Goal: Task Accomplishment & Management: Manage account settings

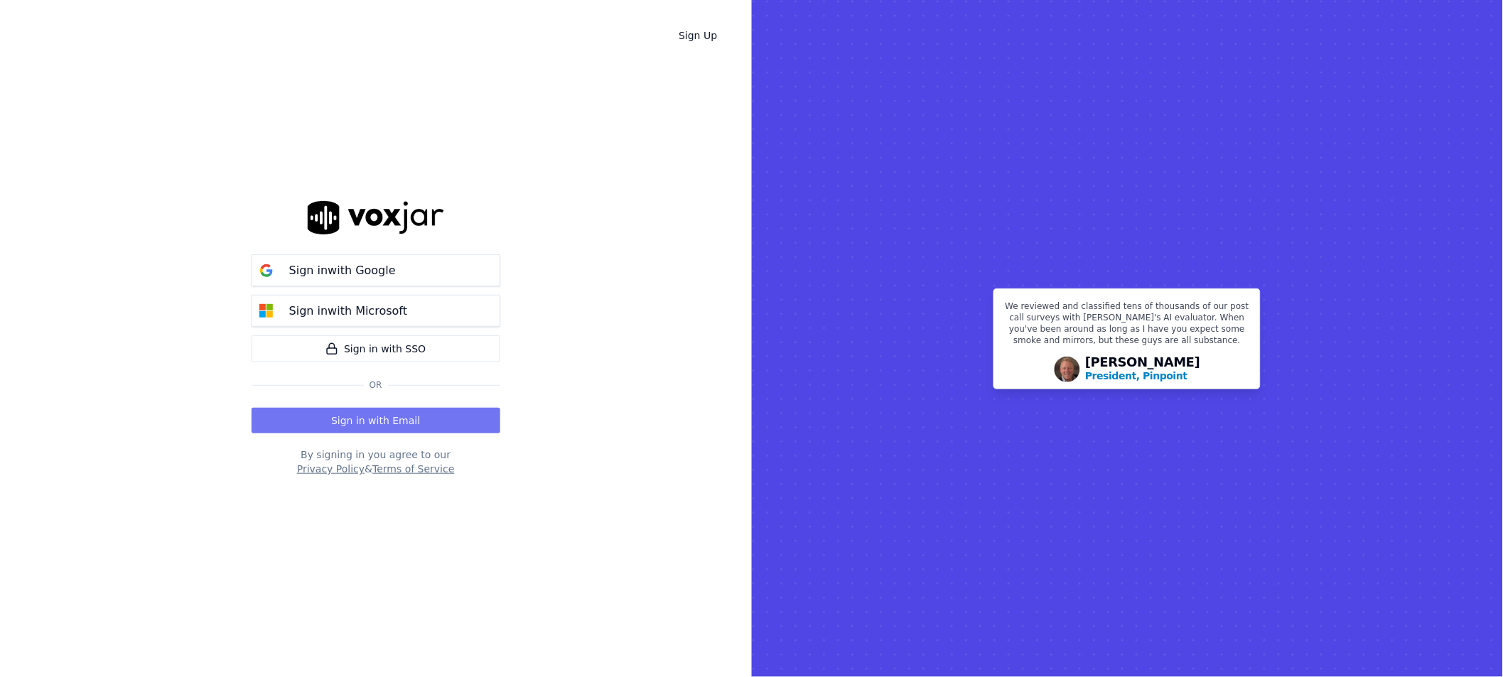
click at [385, 414] on button "Sign in with Email" at bounding box center [376, 421] width 249 height 26
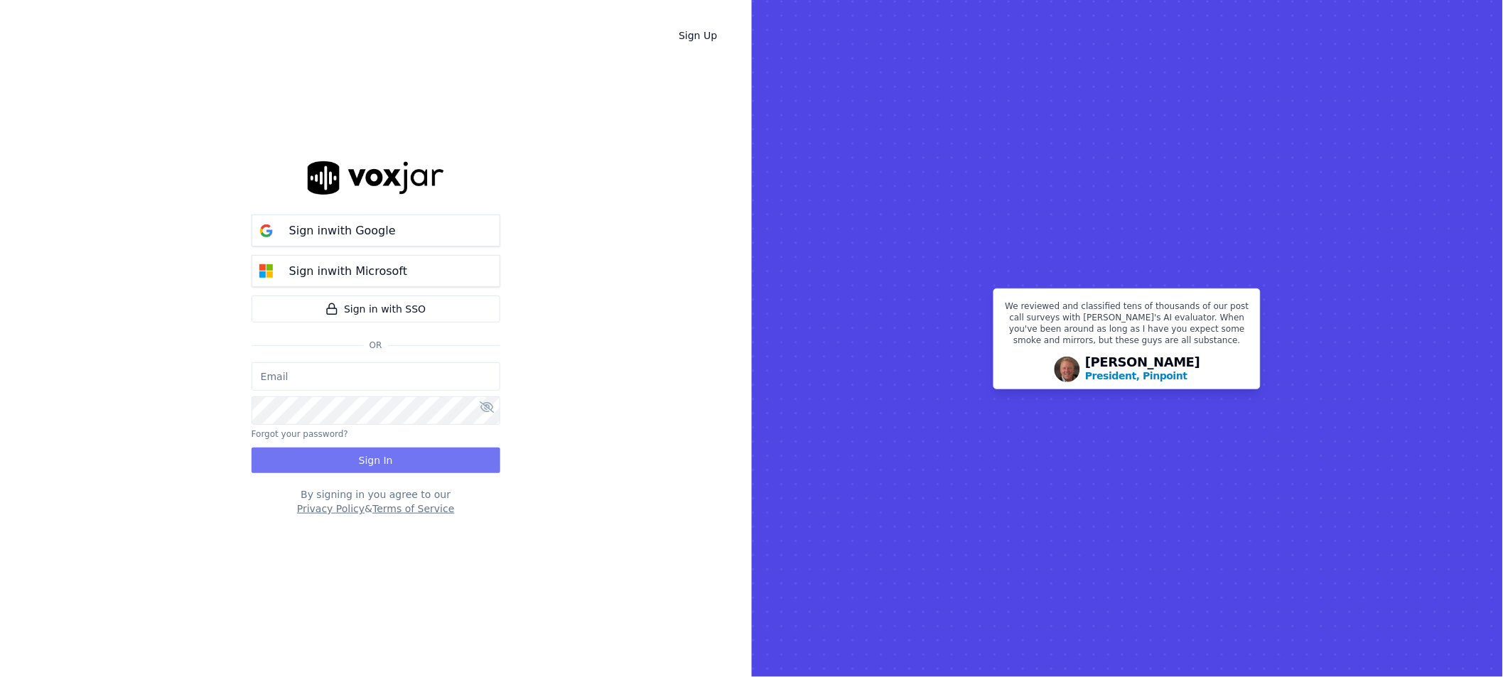
type input "[EMAIL_ADDRESS][DOMAIN_NAME]"
click at [382, 465] on button "Sign In" at bounding box center [376, 461] width 249 height 26
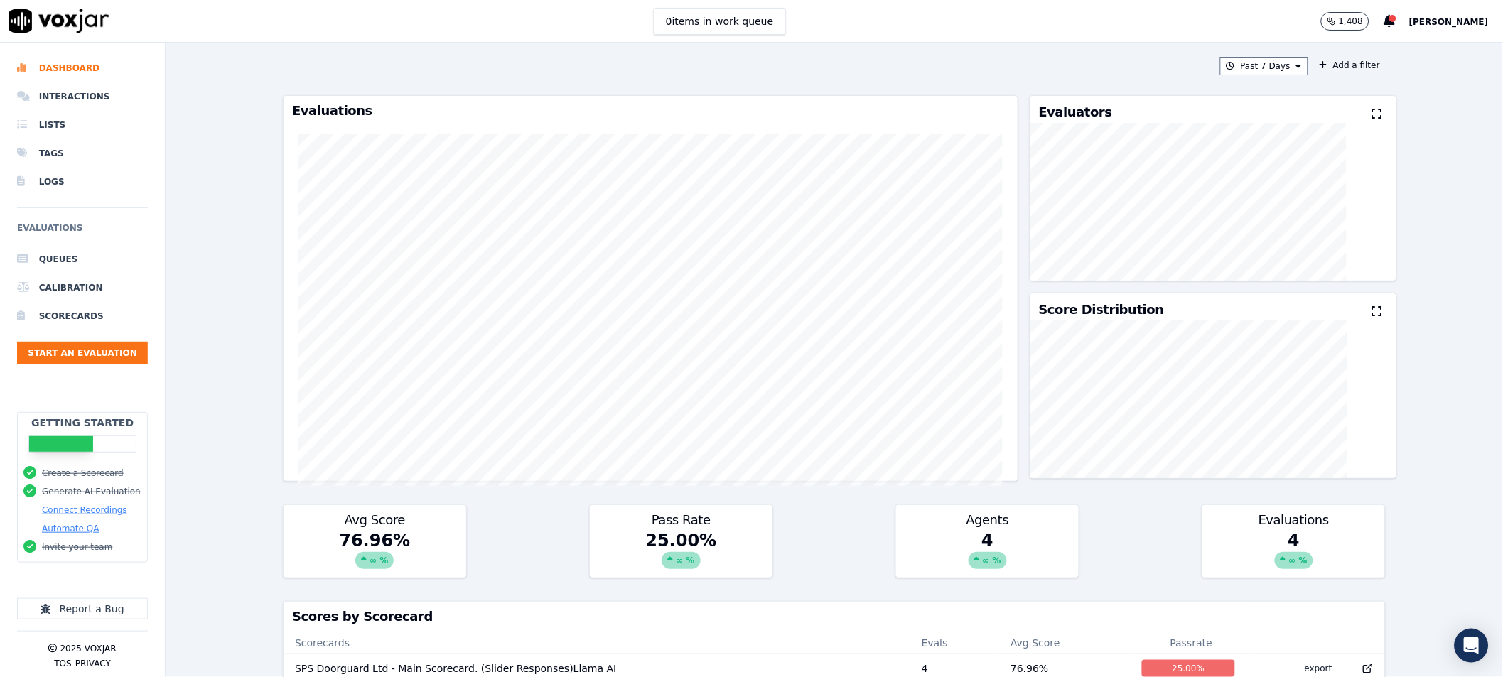
click at [1447, 23] on span "[PERSON_NAME]" at bounding box center [1449, 22] width 80 height 10
click at [1391, 44] on div "Settings" at bounding box center [1418, 47] width 152 height 23
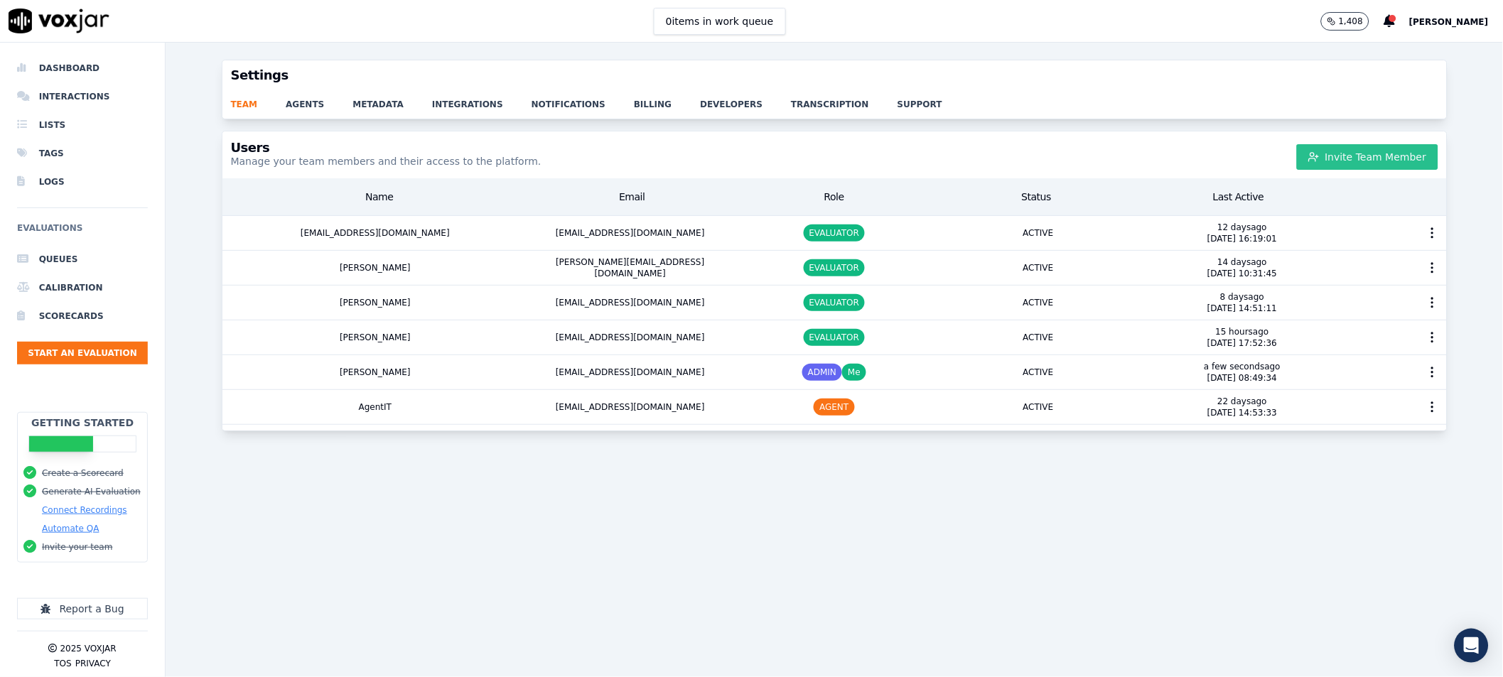
click at [1334, 161] on button "Invite Team Member" at bounding box center [1367, 157] width 141 height 26
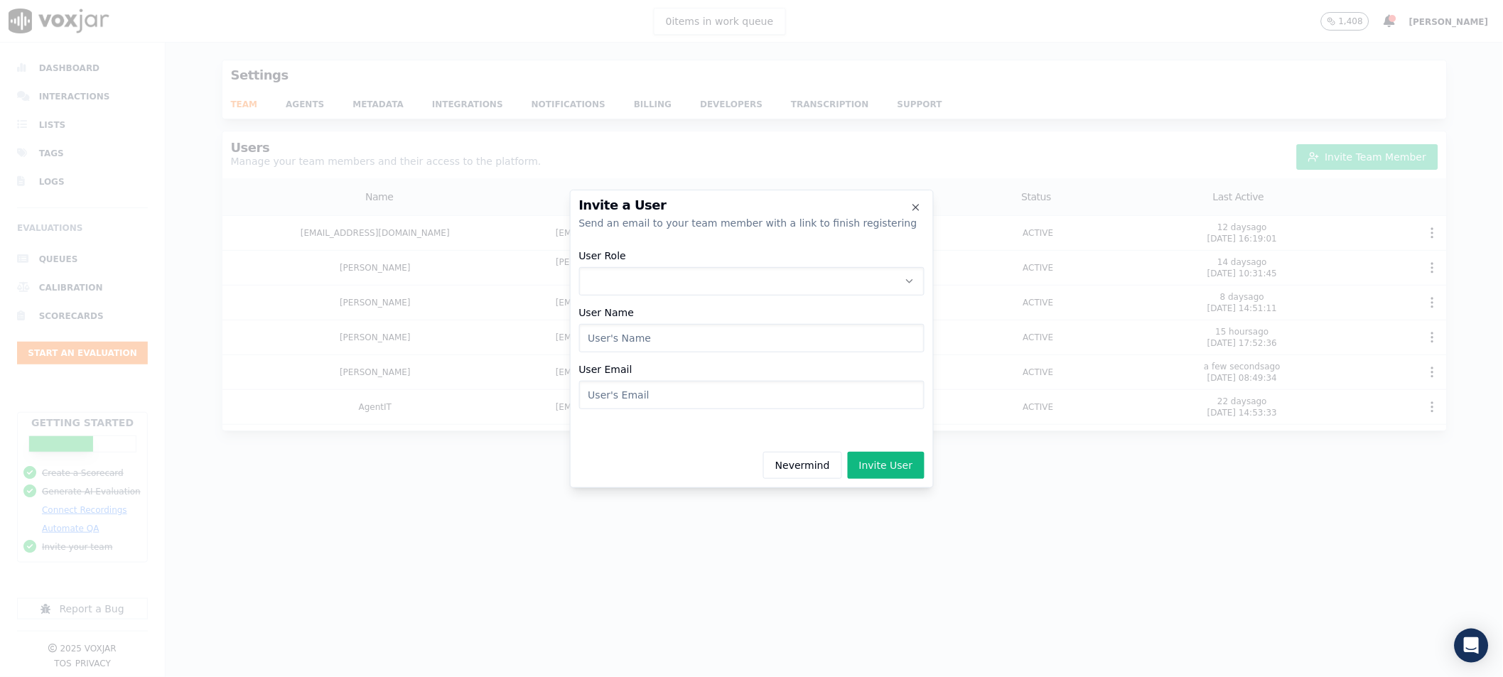
click at [660, 279] on button "User Role" at bounding box center [751, 281] width 345 height 28
click at [670, 338] on div "EVALUATOR" at bounding box center [751, 341] width 327 height 23
click at [669, 333] on input "User Name" at bounding box center [751, 338] width 345 height 28
type input "[PERSON_NAME]"
click at [669, 398] on input "User Email" at bounding box center [751, 395] width 345 height 28
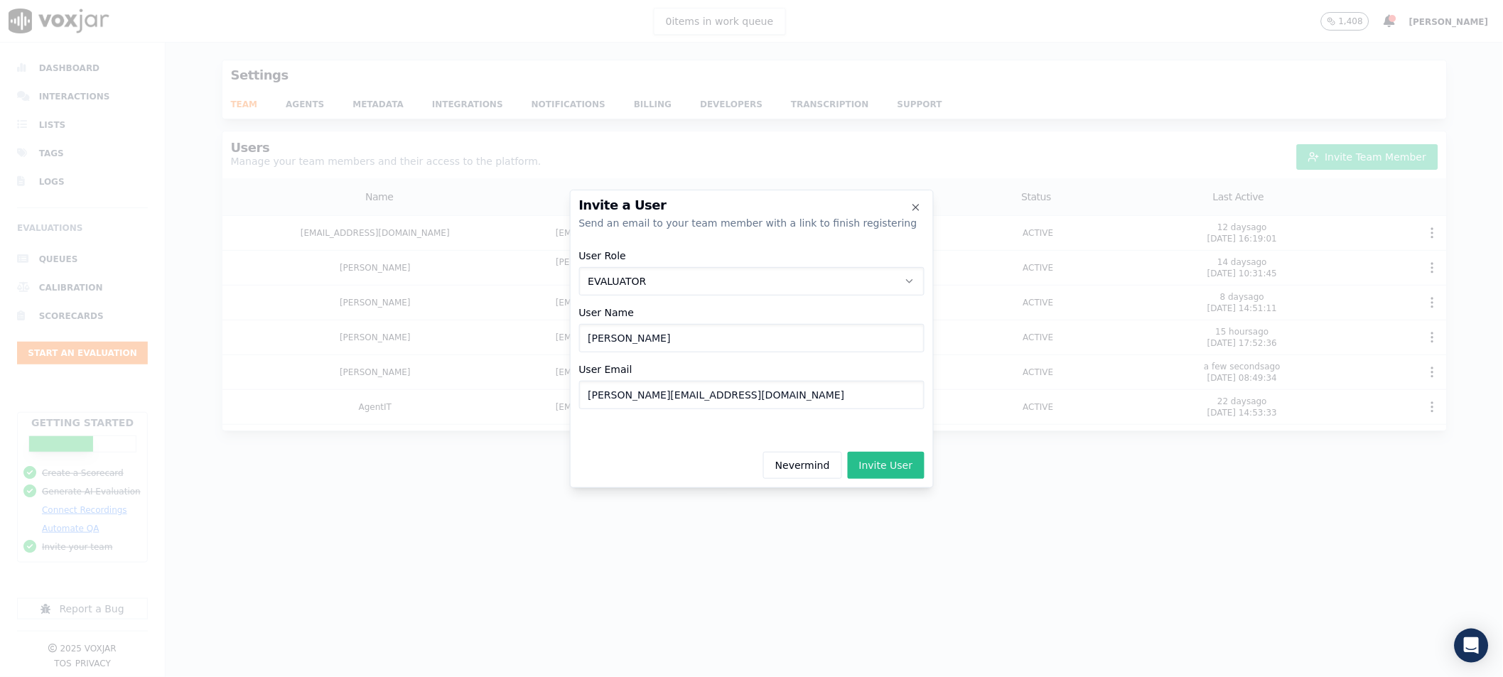
type input "[PERSON_NAME][EMAIL_ADDRESS][DOMAIN_NAME]"
click at [910, 466] on button "Invite User" at bounding box center [886, 465] width 77 height 27
